Goal: Task Accomplishment & Management: Complete application form

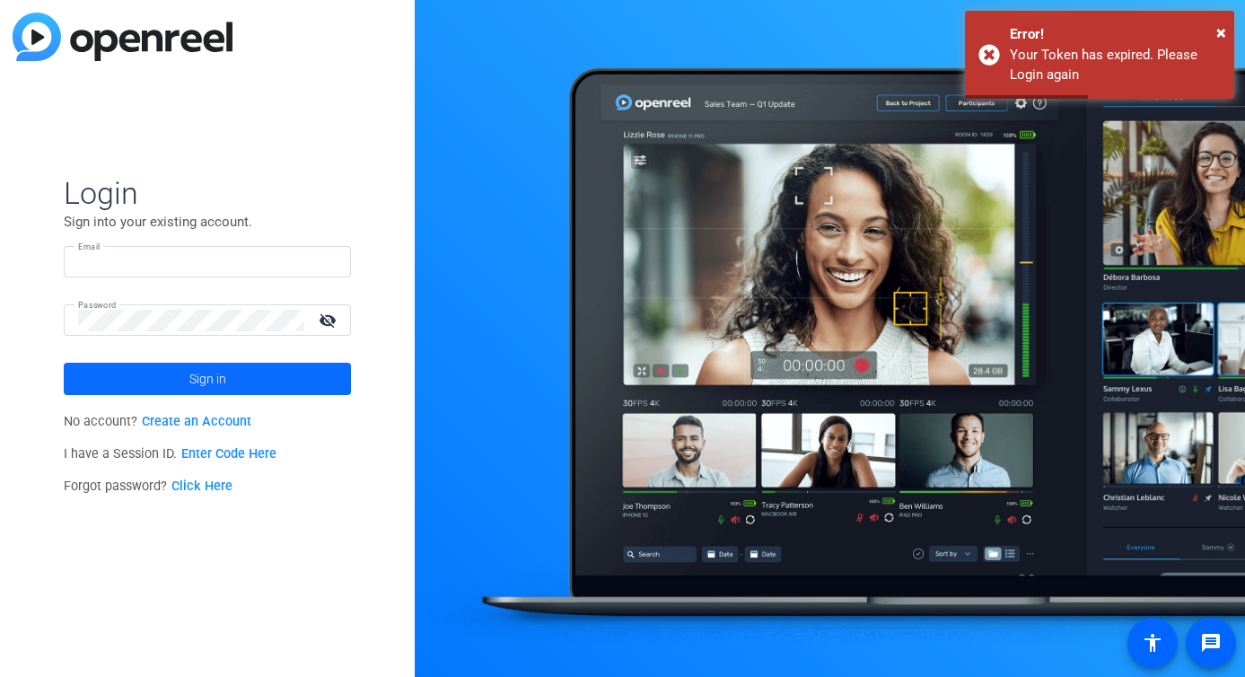
type input "[PERSON_NAME][EMAIL_ADDRESS][PERSON_NAME][DOMAIN_NAME]"
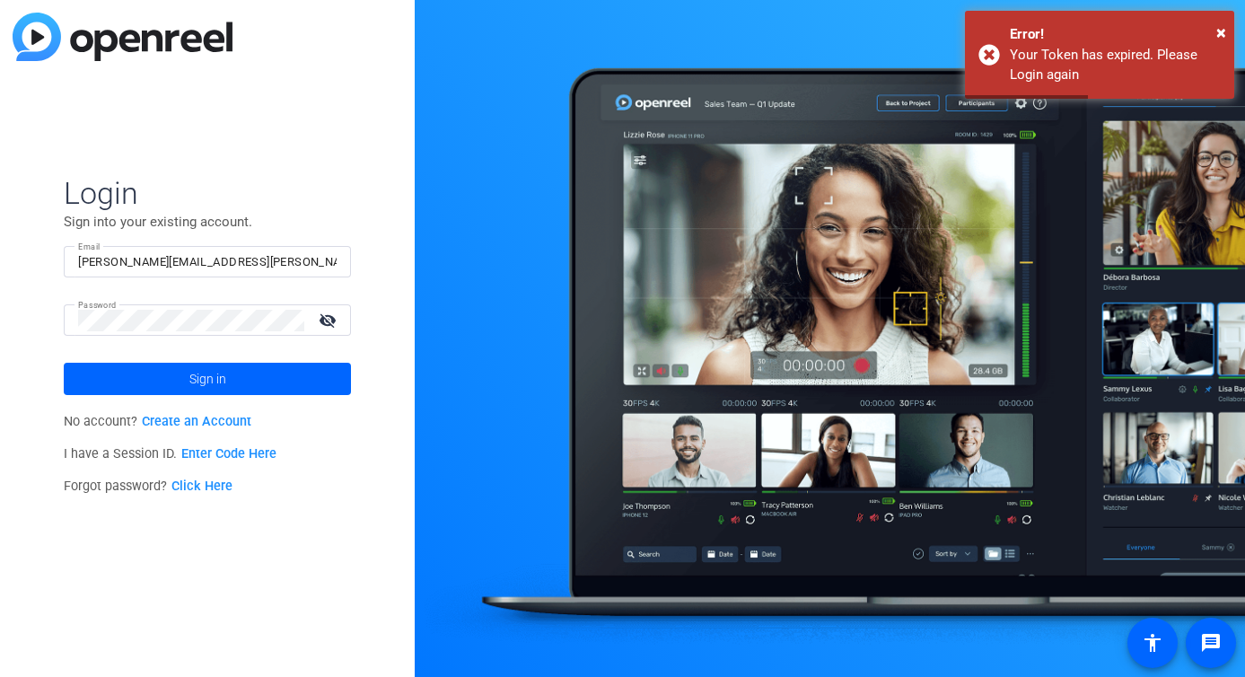
click at [265, 389] on span at bounding box center [207, 378] width 287 height 43
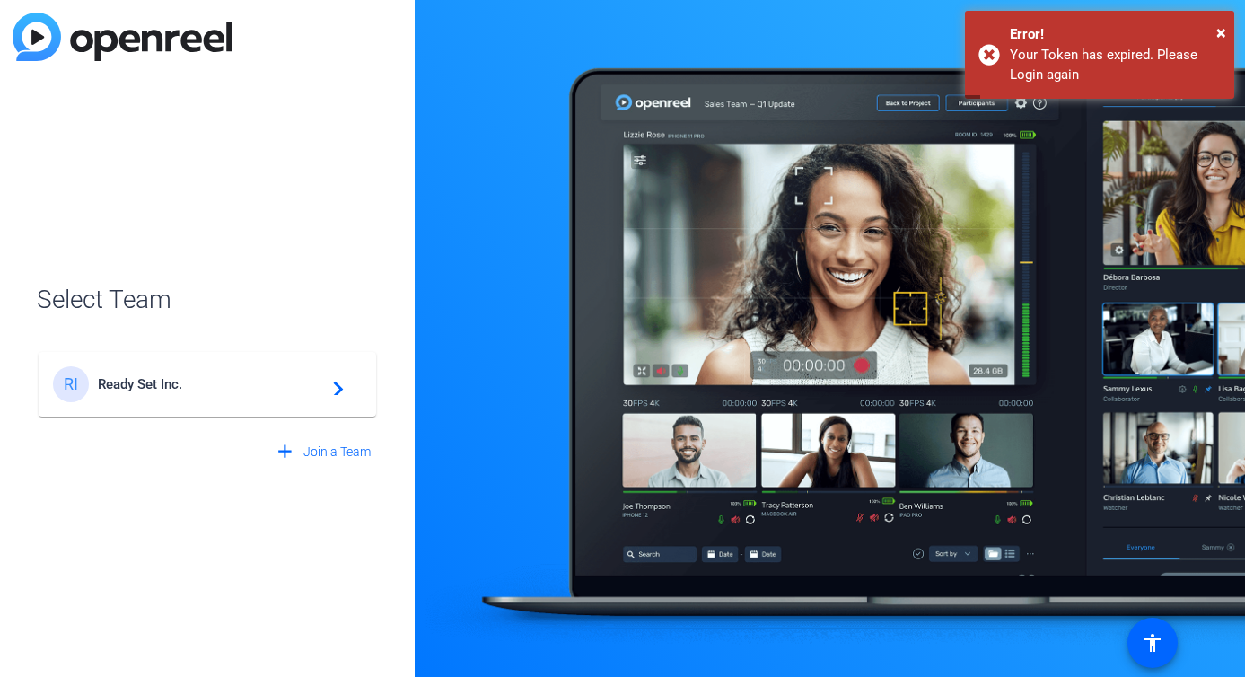
click at [223, 390] on span "Ready Set Inc." at bounding box center [210, 384] width 224 height 16
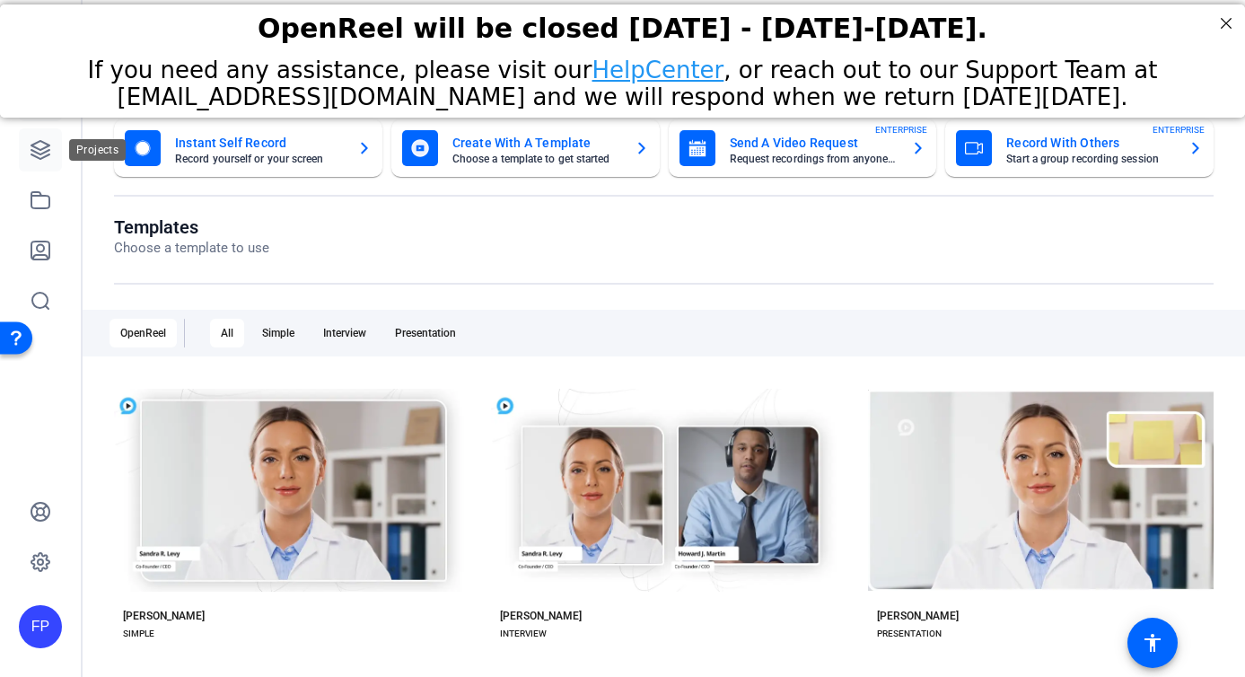
click at [40, 160] on icon at bounding box center [41, 150] width 22 height 22
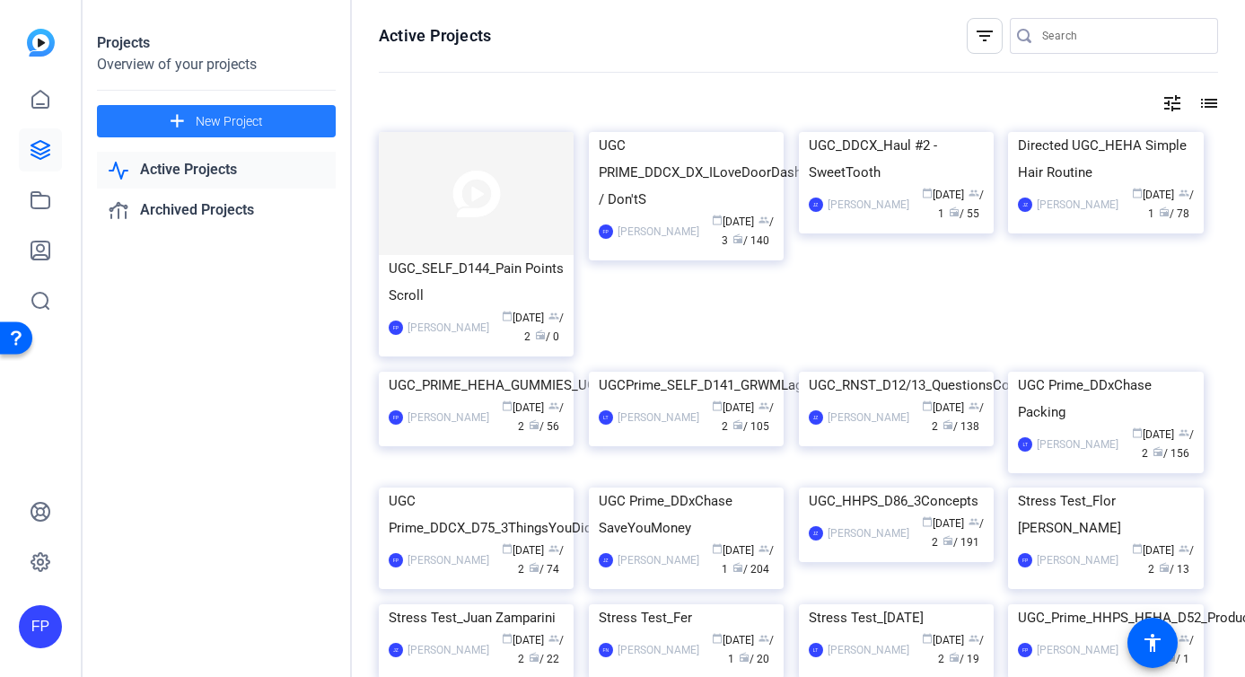
click at [230, 127] on span "New Project" at bounding box center [229, 121] width 67 height 19
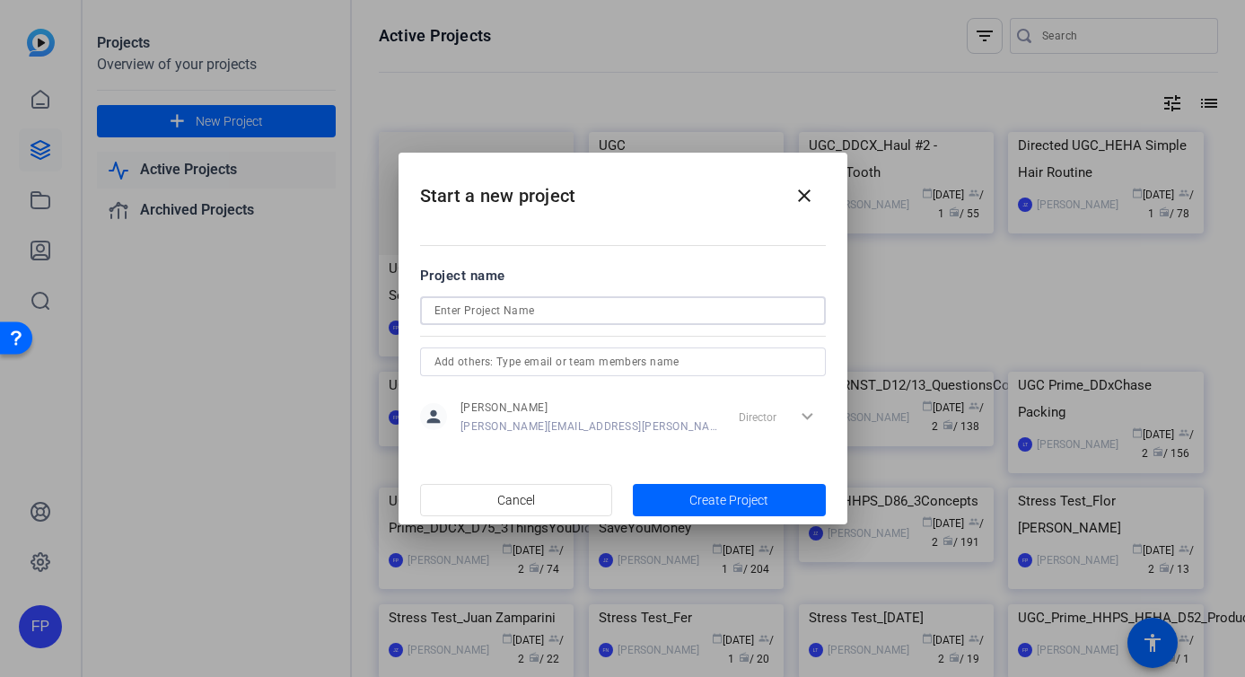
click at [511, 303] on input at bounding box center [622, 311] width 377 height 22
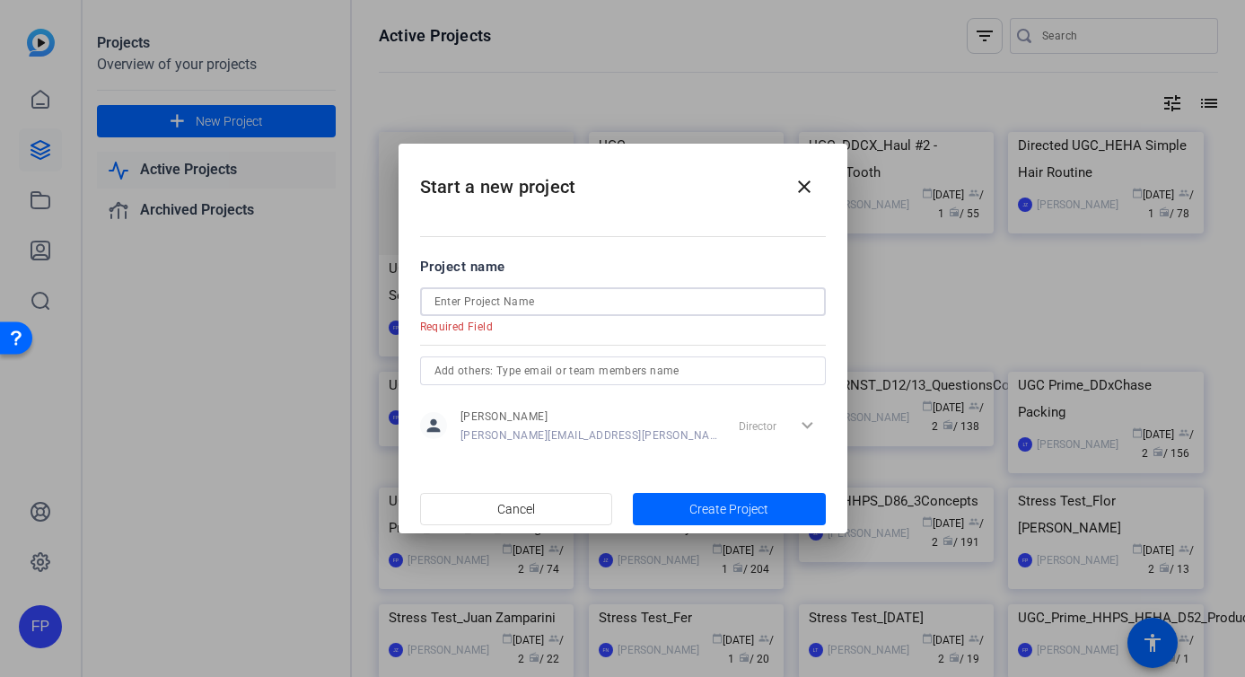
paste input "UGC_HEHA_Delivery_SilverHairRefresh"
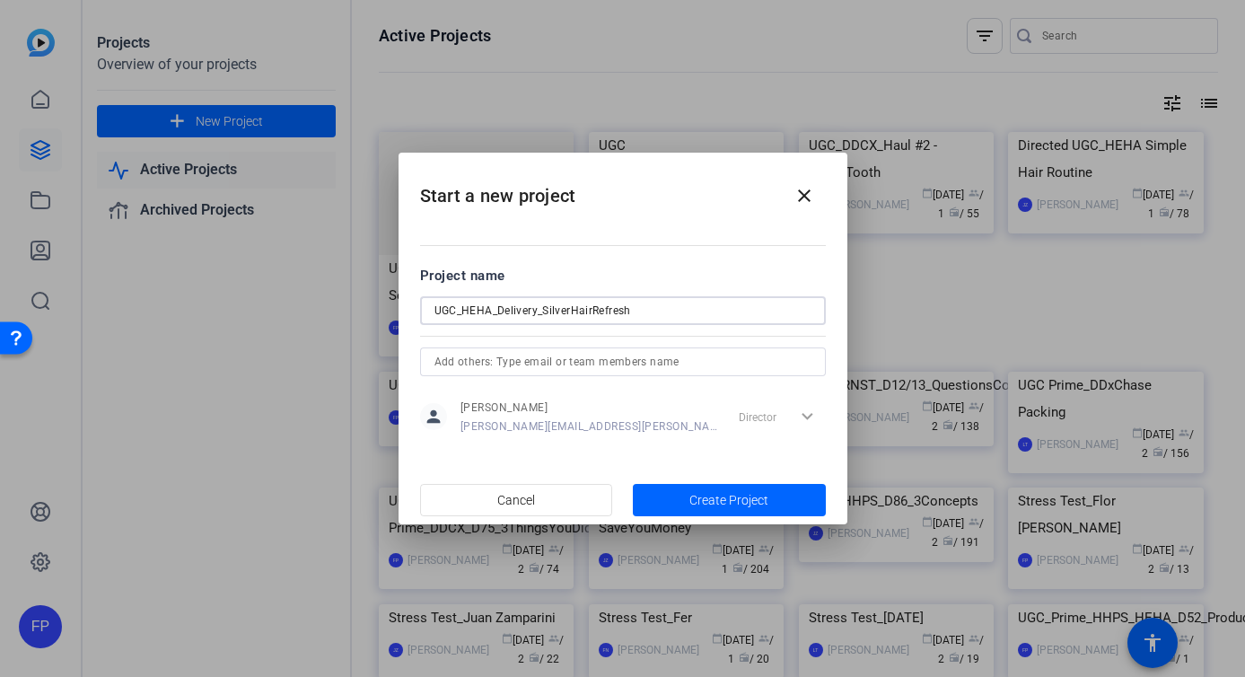
type input "UGC_HEHA_Delivery_SilverHairRefresh"
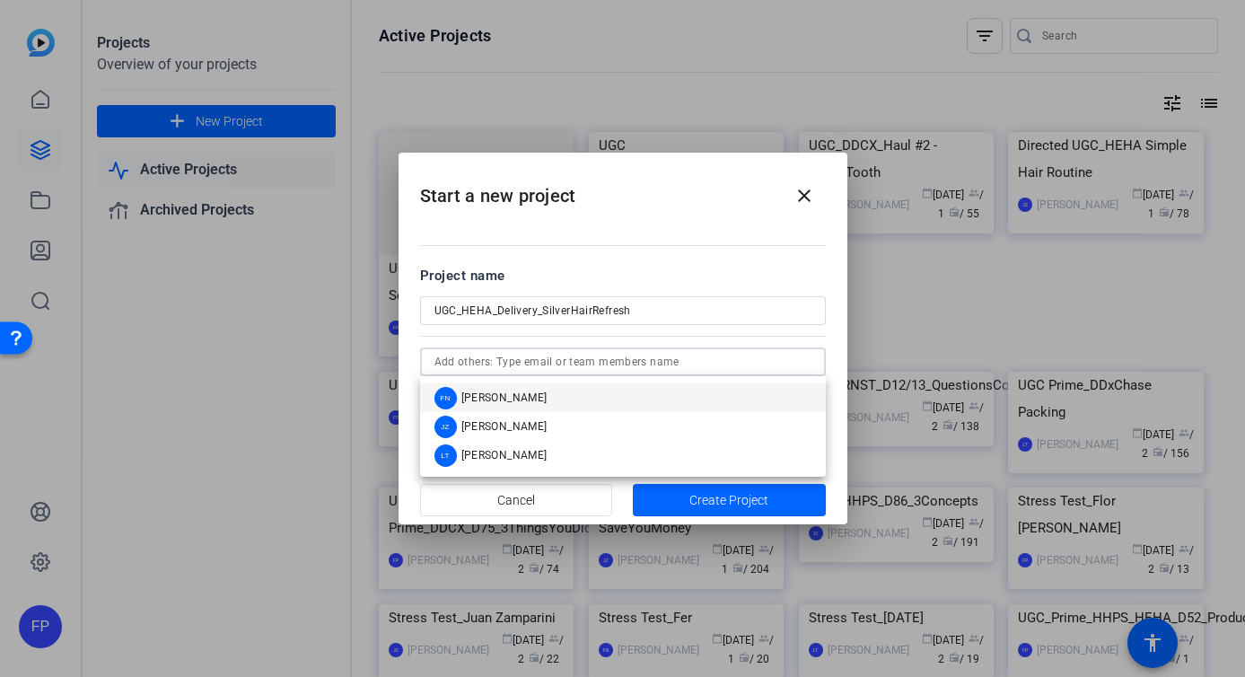
click at [678, 361] on input "text" at bounding box center [622, 362] width 377 height 22
click at [627, 395] on mat-option "FN Fernando Navarrete" at bounding box center [623, 397] width 406 height 29
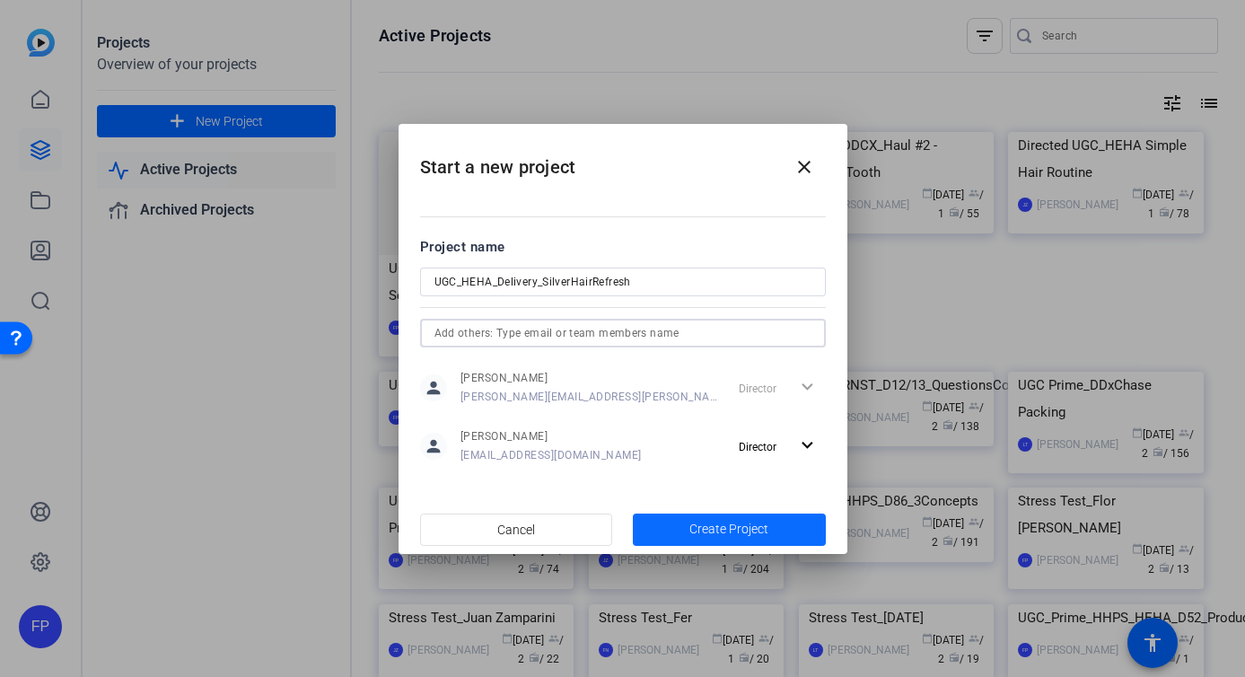
click at [702, 529] on span "Create Project" at bounding box center [728, 529] width 79 height 19
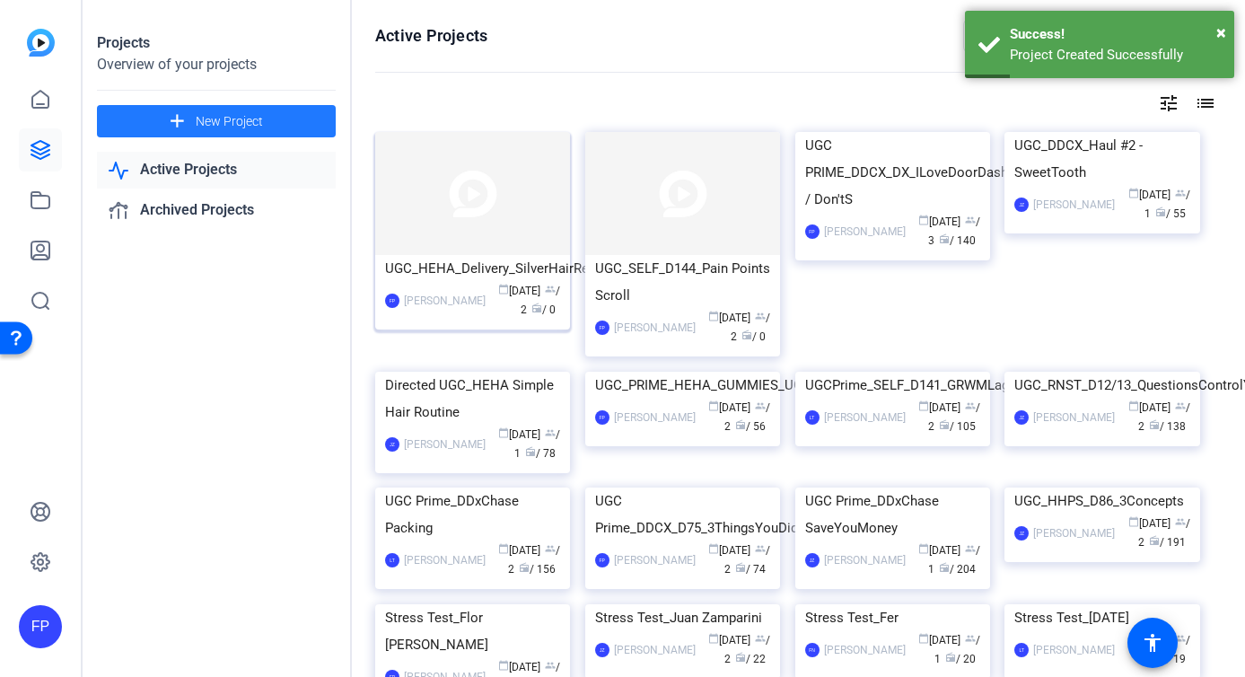
scroll to position [4, 4]
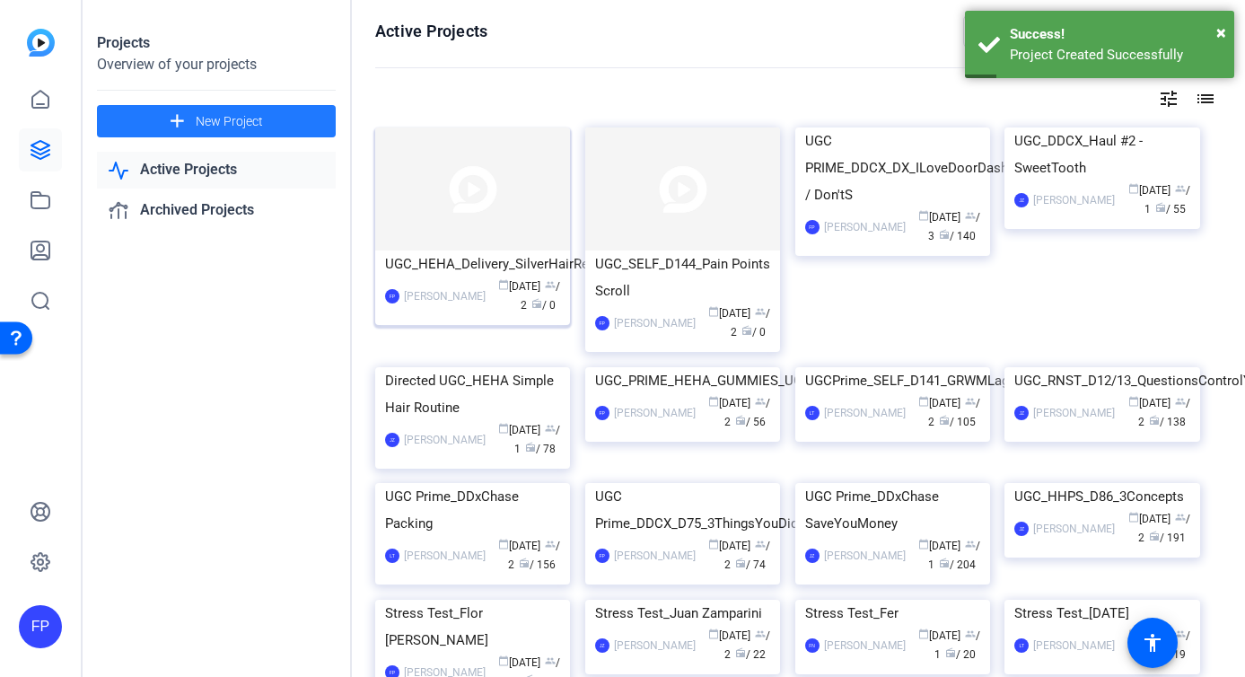
click at [476, 200] on img at bounding box center [472, 188] width 195 height 123
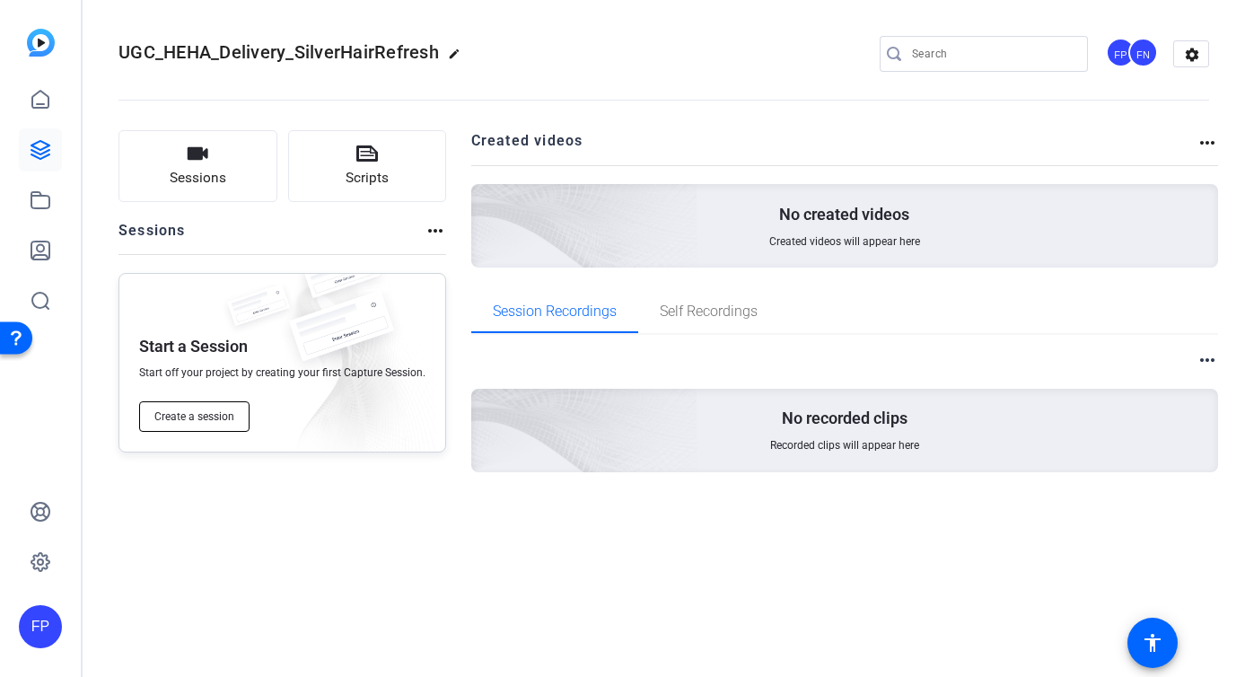
click at [201, 415] on span "Create a session" at bounding box center [194, 416] width 80 height 14
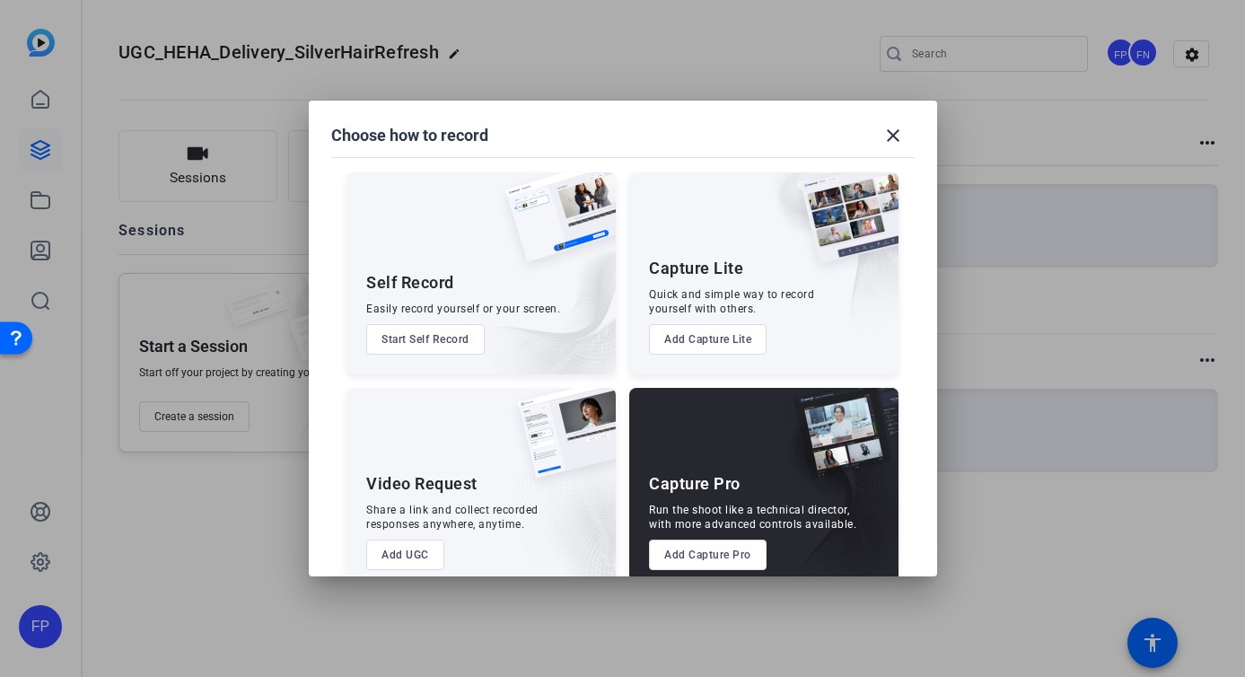
scroll to position [31, 0]
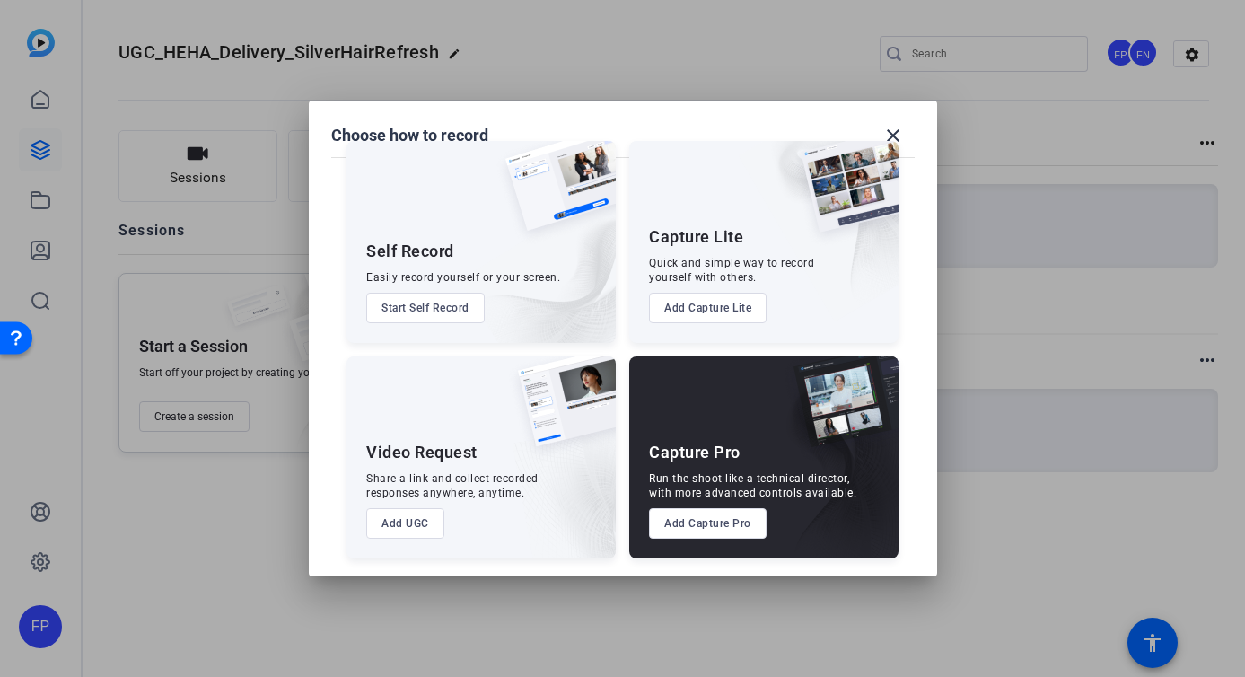
click at [699, 527] on button "Add Capture Pro" at bounding box center [708, 523] width 118 height 31
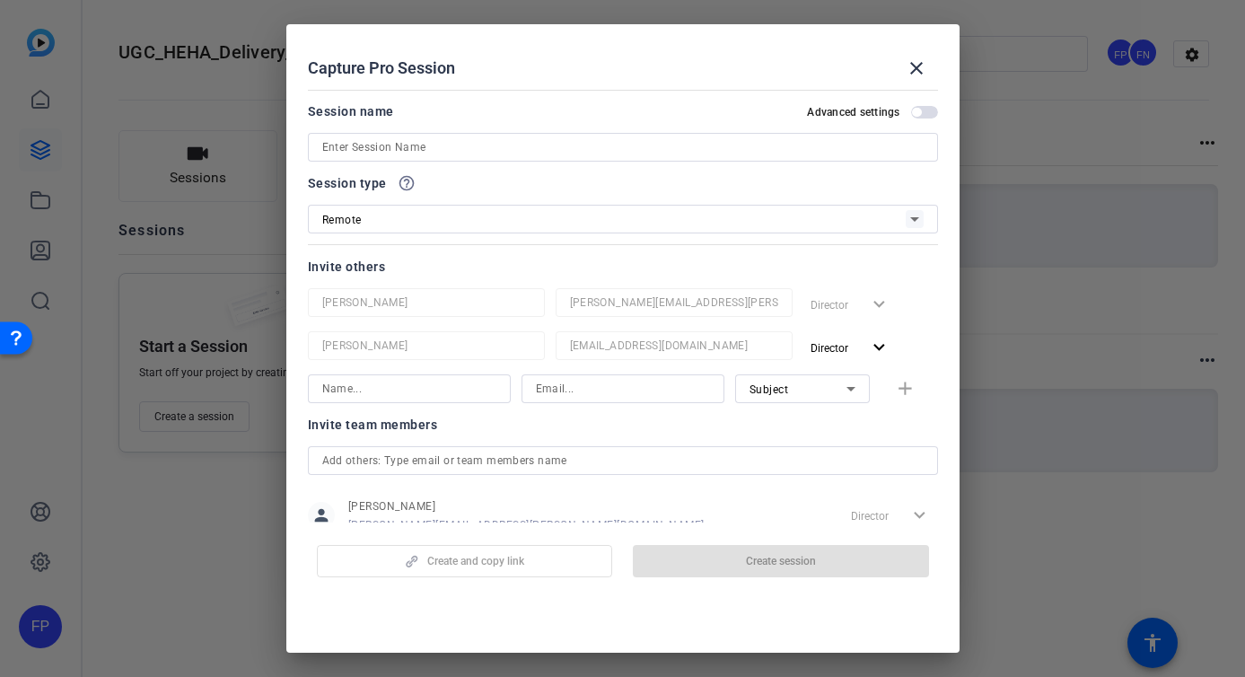
click at [443, 140] on input at bounding box center [622, 147] width 601 height 22
click at [926, 66] on span at bounding box center [916, 68] width 43 height 43
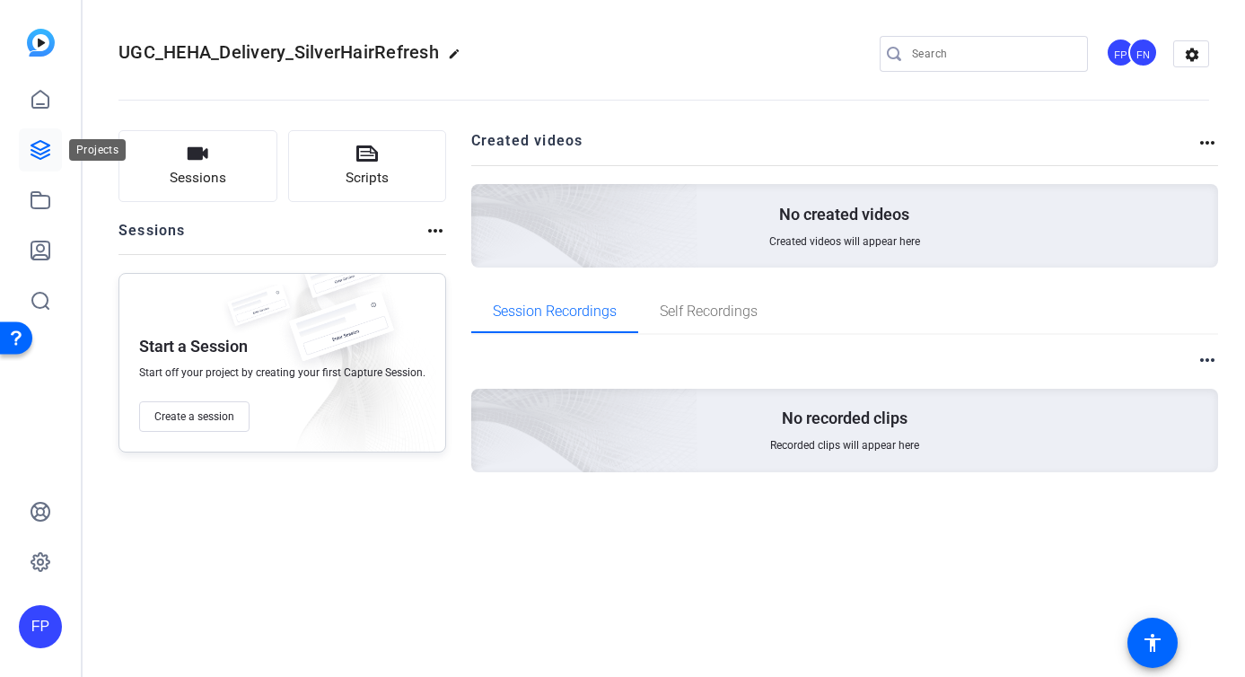
click at [48, 150] on icon at bounding box center [40, 150] width 18 height 18
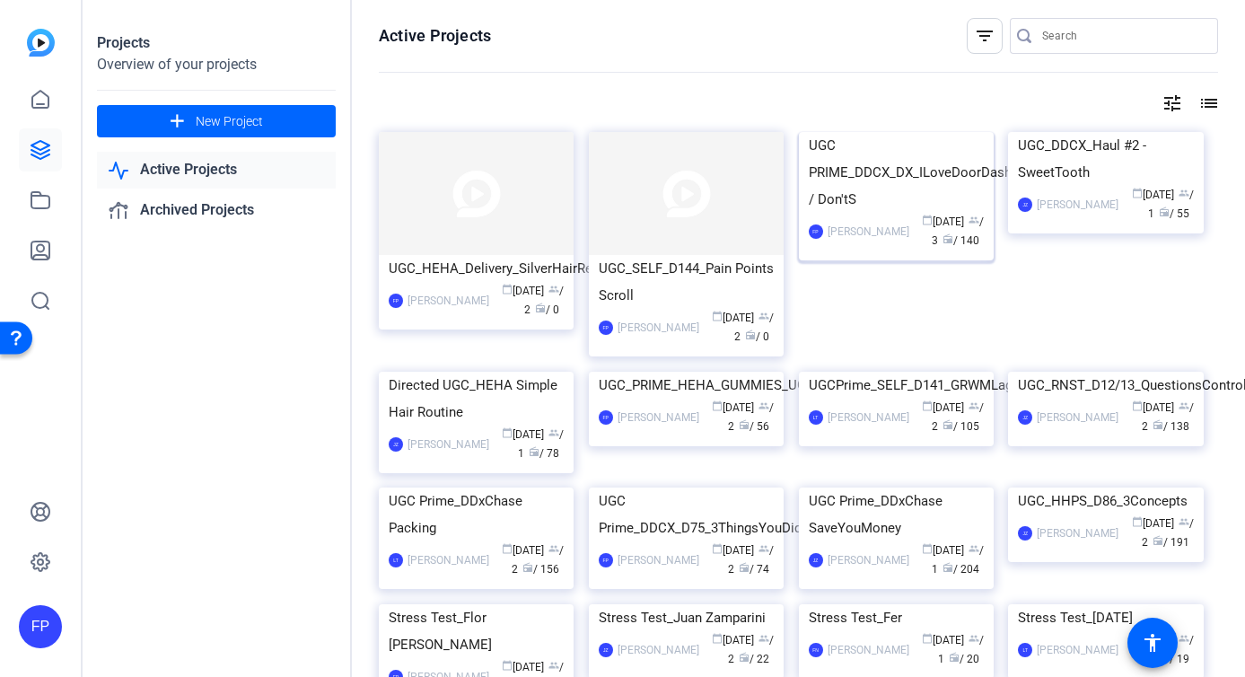
click at [869, 132] on img at bounding box center [896, 132] width 195 height 0
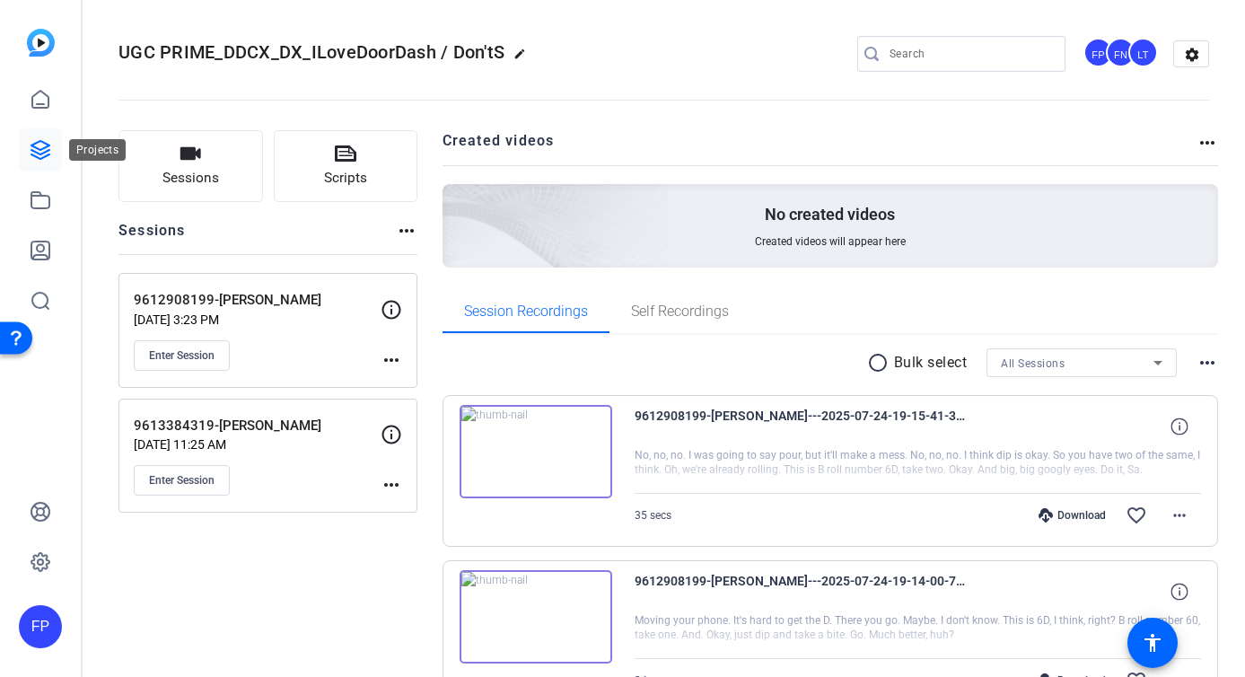
click at [39, 149] on icon at bounding box center [40, 150] width 18 height 18
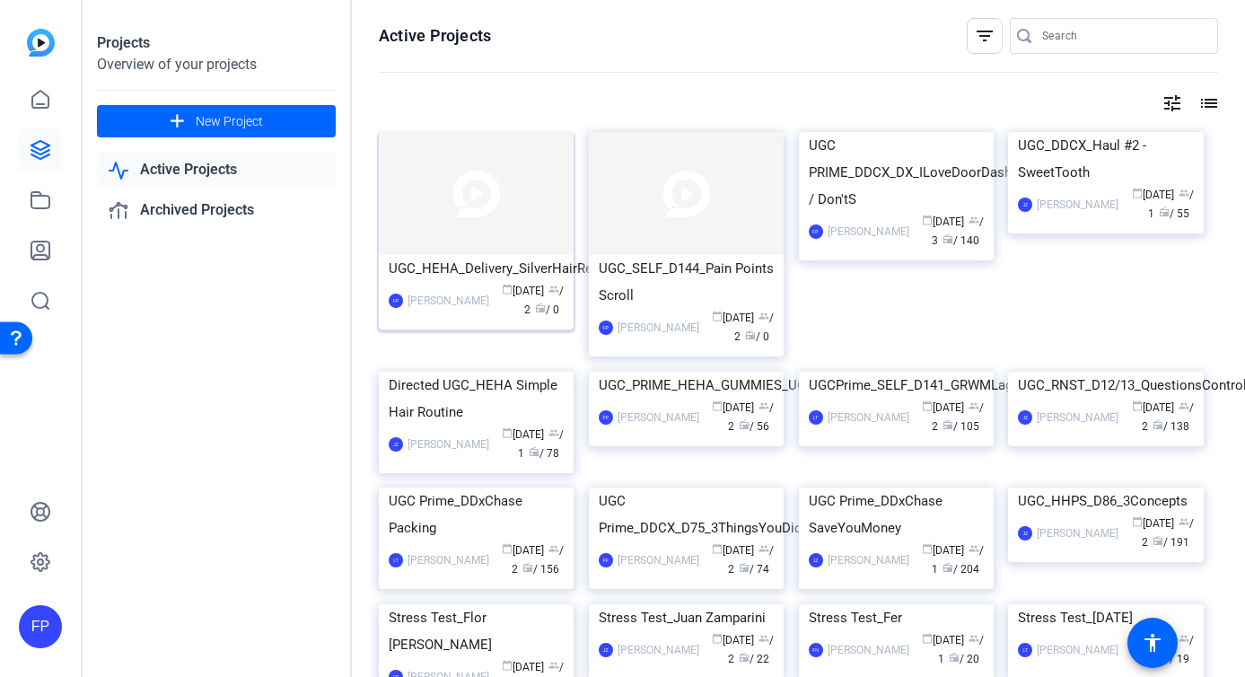
click at [468, 226] on img at bounding box center [476, 193] width 195 height 123
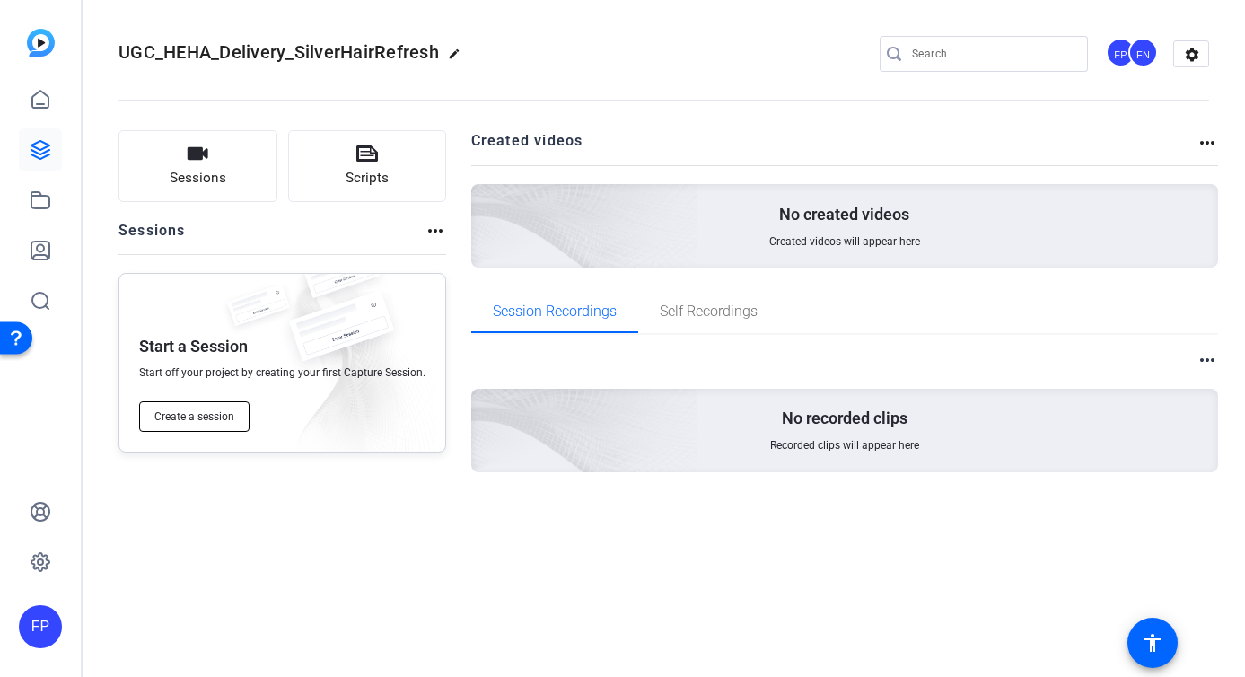
click at [212, 417] on span "Create a session" at bounding box center [194, 416] width 80 height 14
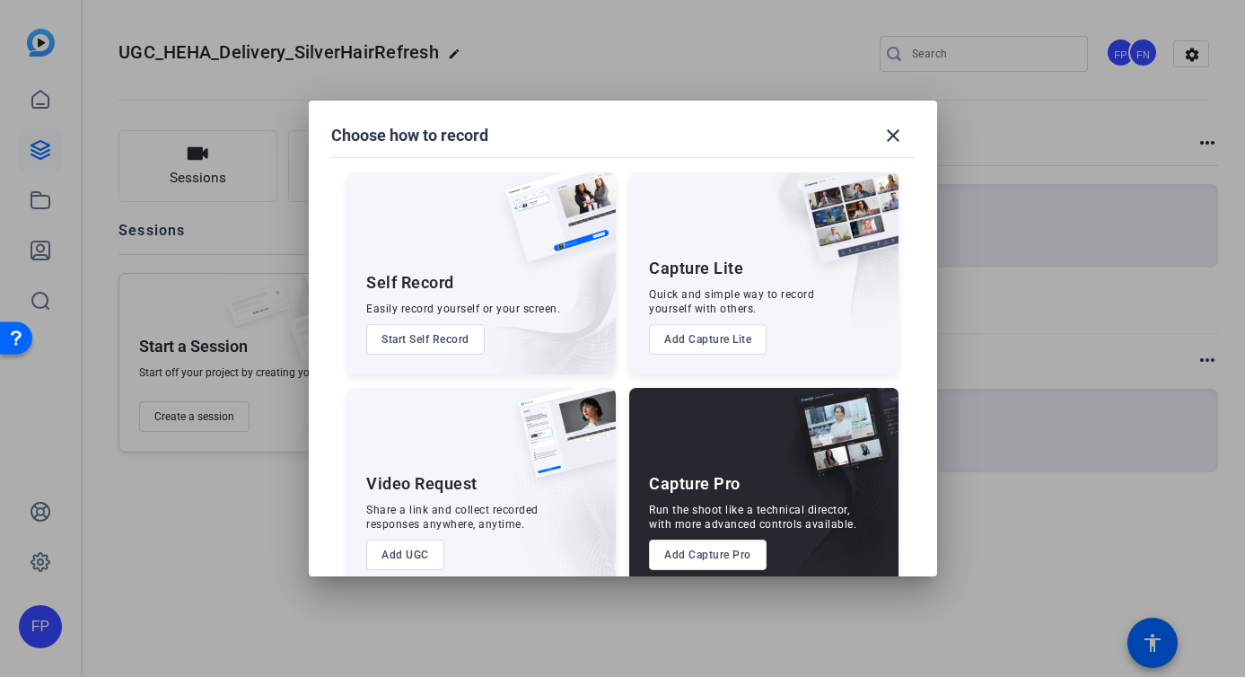
click at [695, 553] on button "Add Capture Pro" at bounding box center [708, 554] width 118 height 31
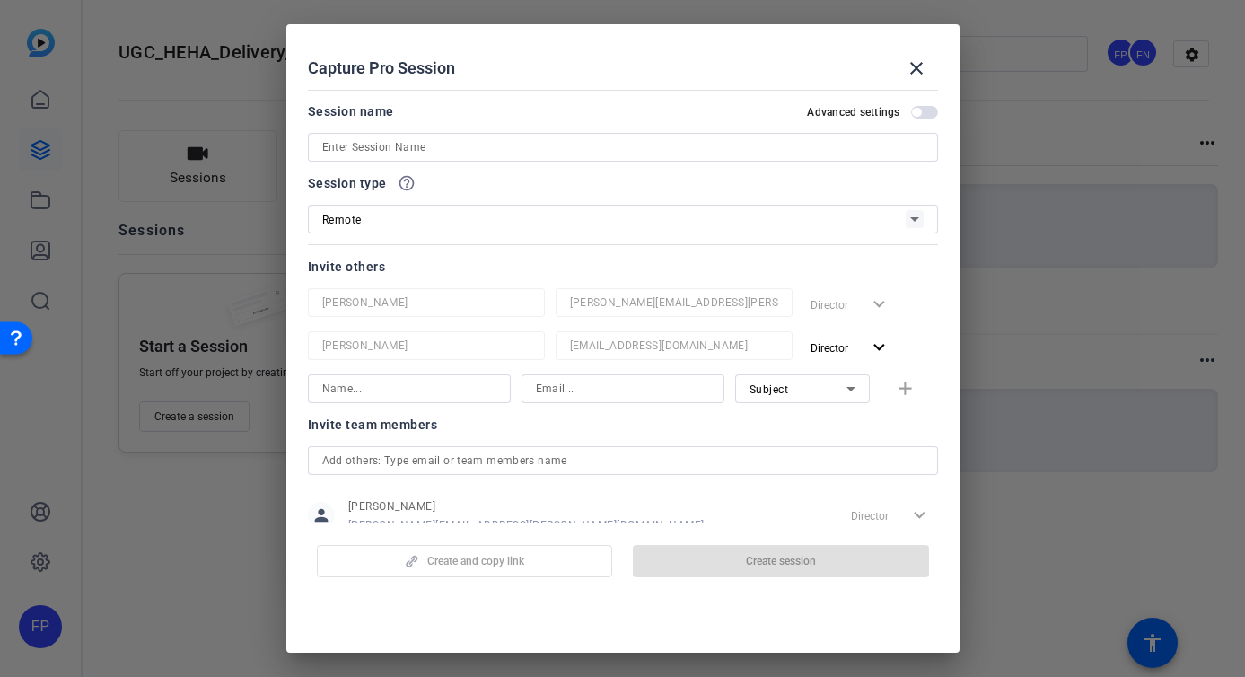
click at [384, 138] on input at bounding box center [622, 147] width 601 height 22
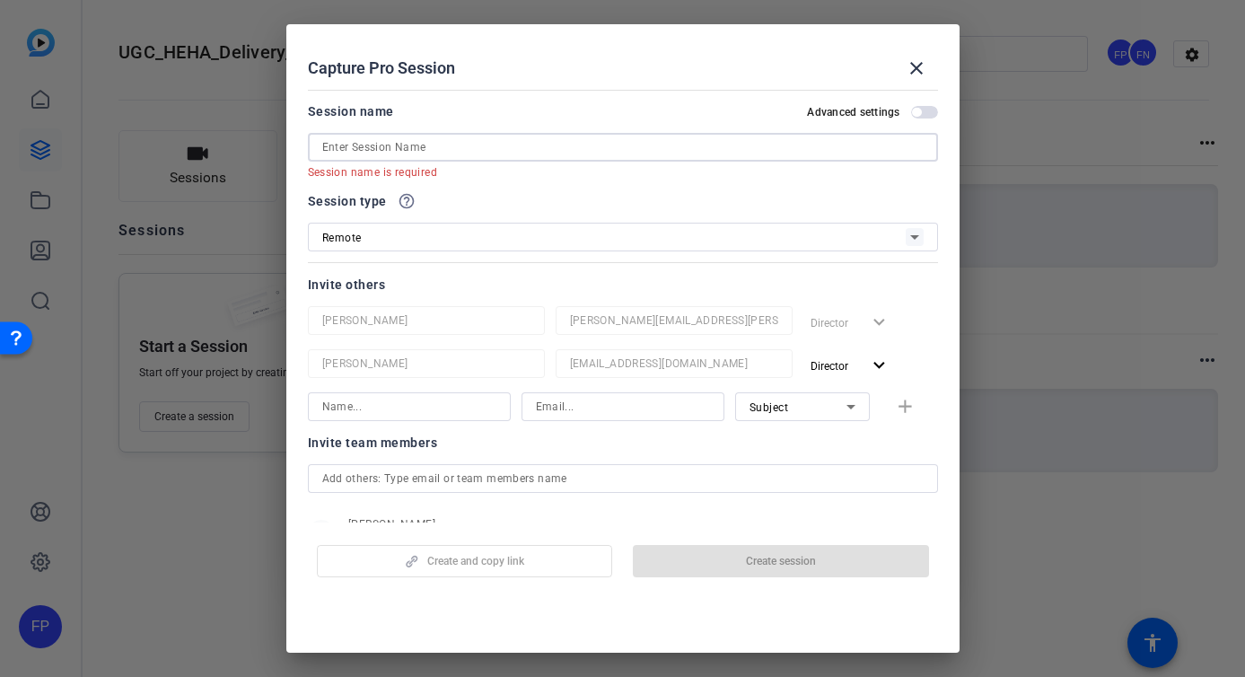
paste input "9819726911"
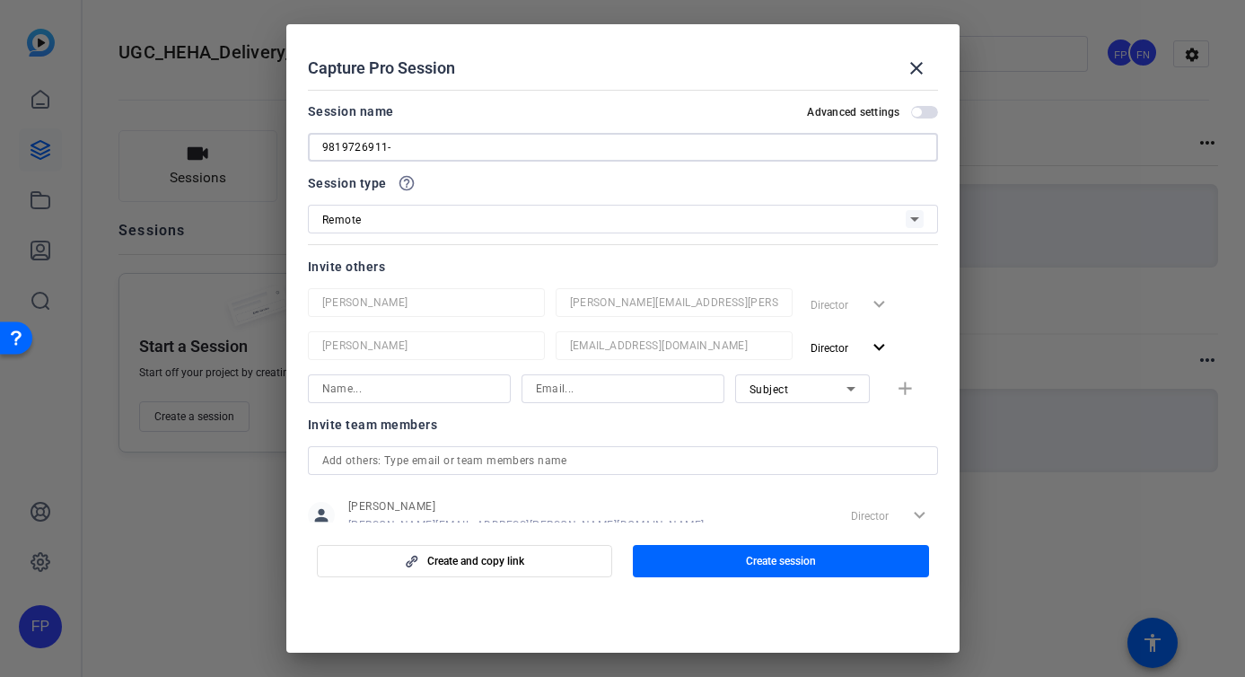
paste input "Kandeyce Jorden"
type input "9819726911-[PERSON_NAME]"
click at [503, 258] on div "Invite others" at bounding box center [623, 267] width 630 height 22
click at [767, 564] on span "Create session" at bounding box center [781, 561] width 70 height 14
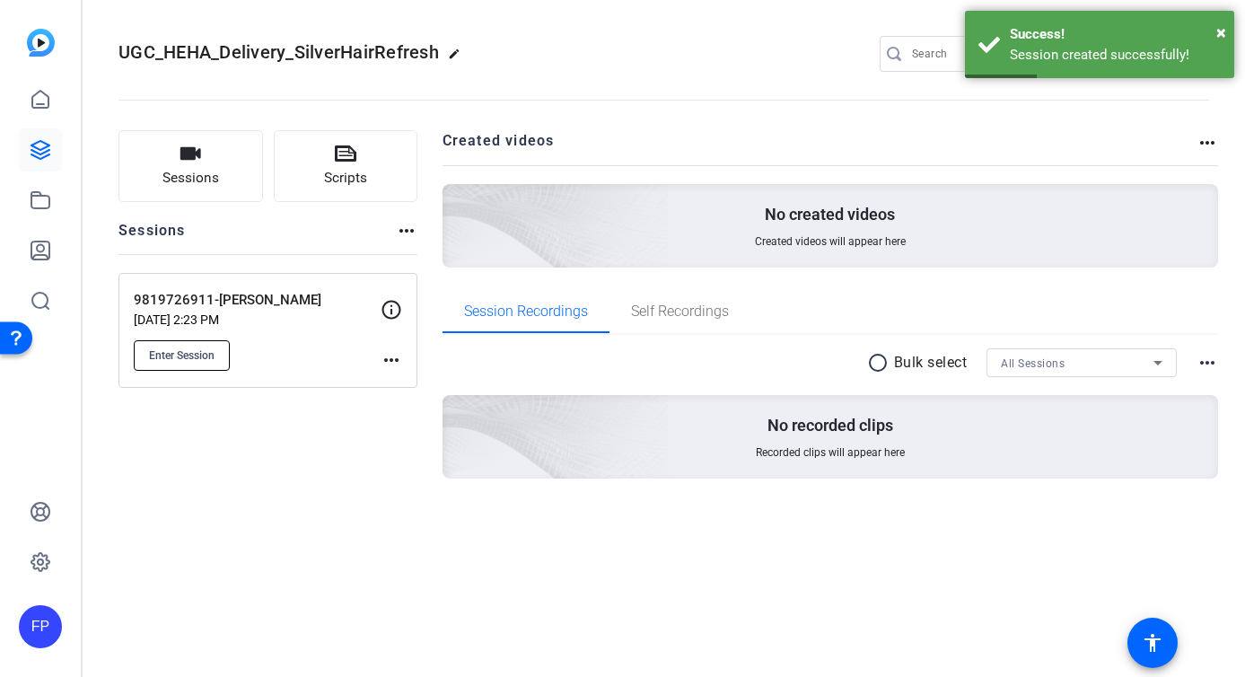
click at [190, 353] on span "Enter Session" at bounding box center [182, 355] width 66 height 14
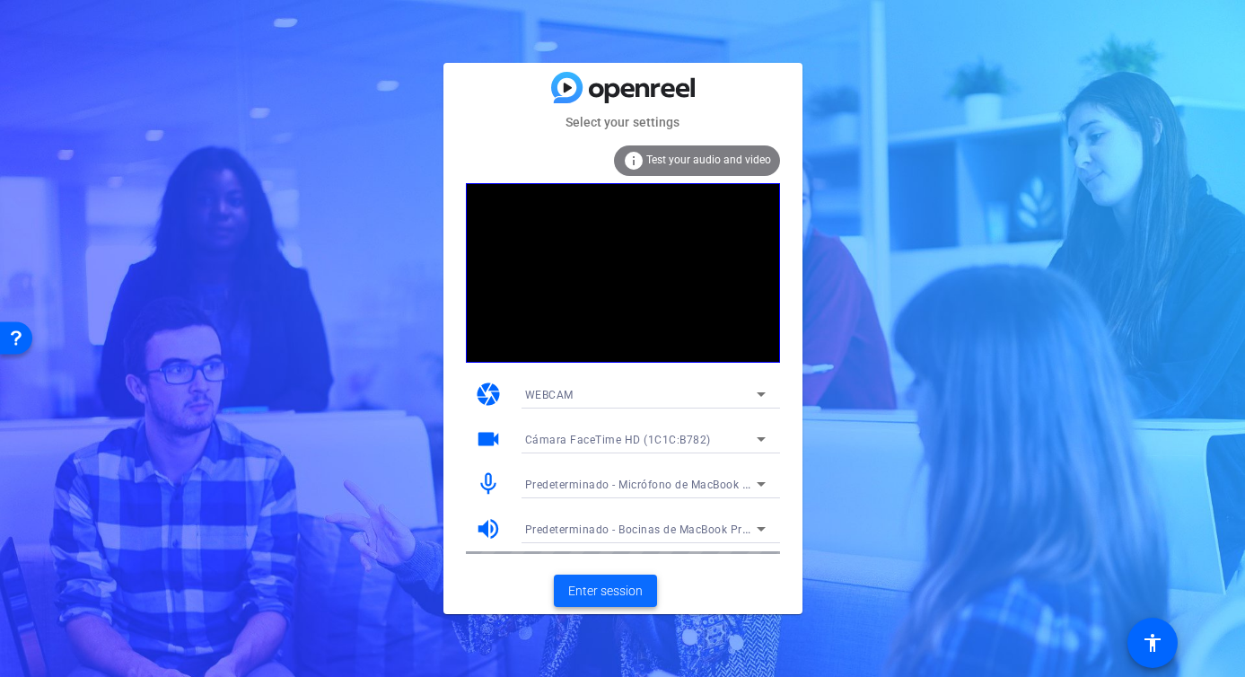
click at [623, 586] on span "Enter session" at bounding box center [605, 590] width 74 height 19
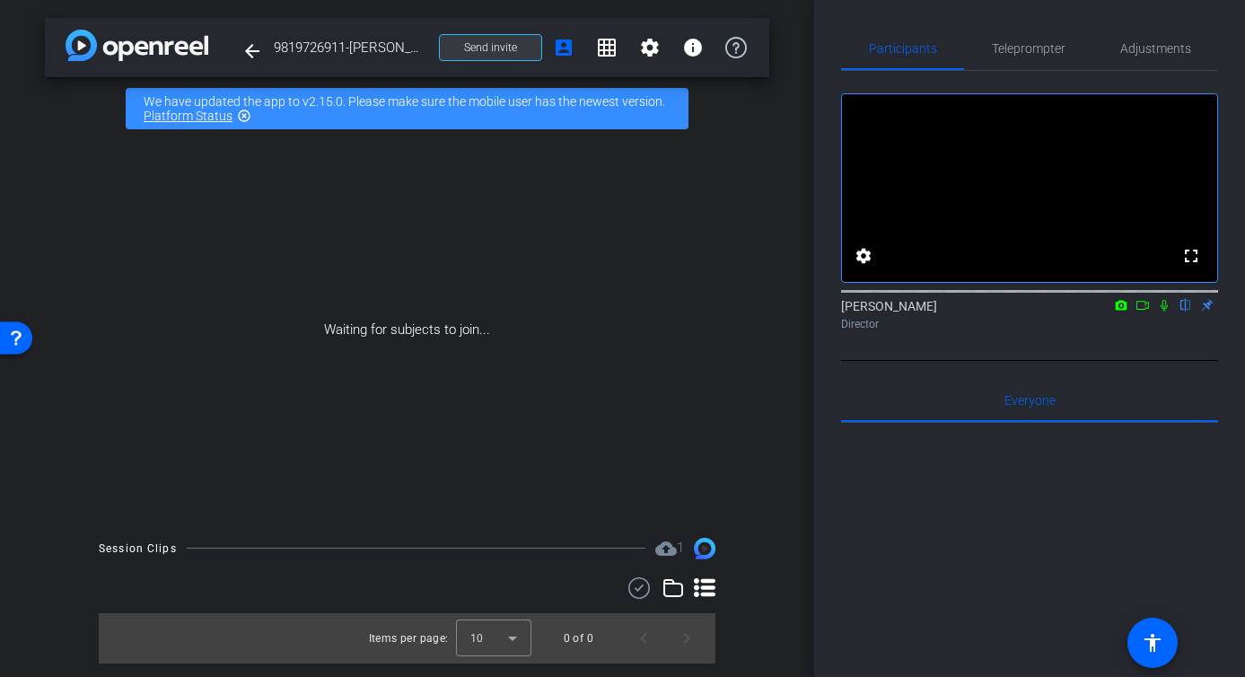
click at [463, 39] on span at bounding box center [490, 47] width 101 height 43
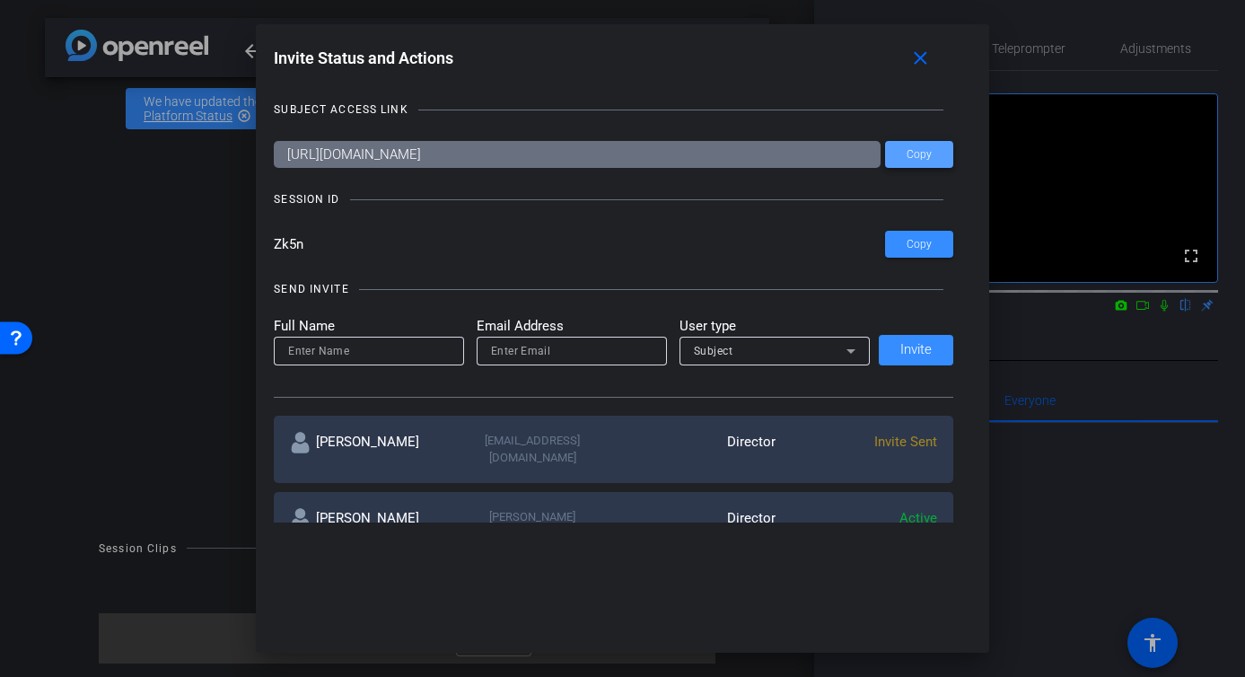
click at [914, 155] on span "Copy" at bounding box center [918, 154] width 25 height 13
click at [281, 249] on input "Zk5n" at bounding box center [579, 244] width 611 height 27
click at [928, 59] on mat-icon "close" at bounding box center [920, 59] width 22 height 22
